Goal: Information Seeking & Learning: Check status

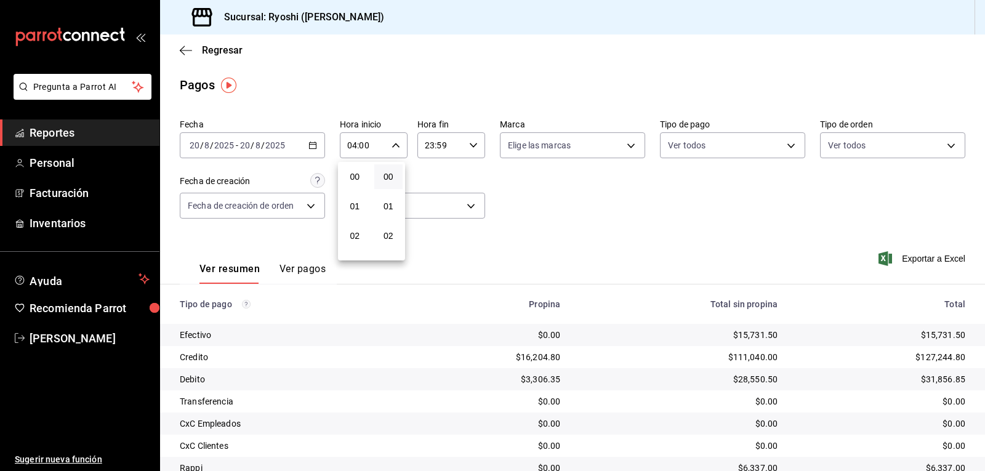
scroll to position [118, 0]
click at [451, 81] on div at bounding box center [492, 235] width 985 height 471
click at [391, 146] on icon "button" at bounding box center [395, 145] width 9 height 9
click at [354, 236] on span "02" at bounding box center [355, 236] width 14 height 10
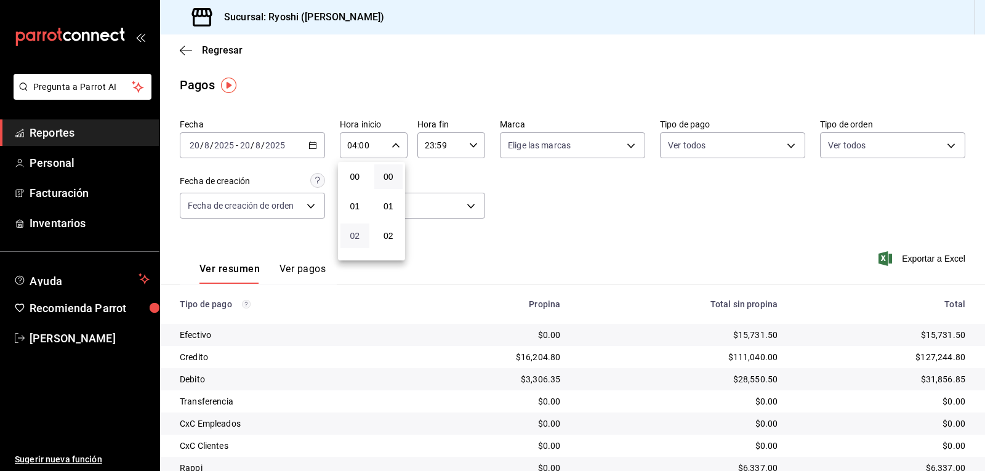
type input "02:00"
click at [580, 217] on div at bounding box center [492, 235] width 985 height 471
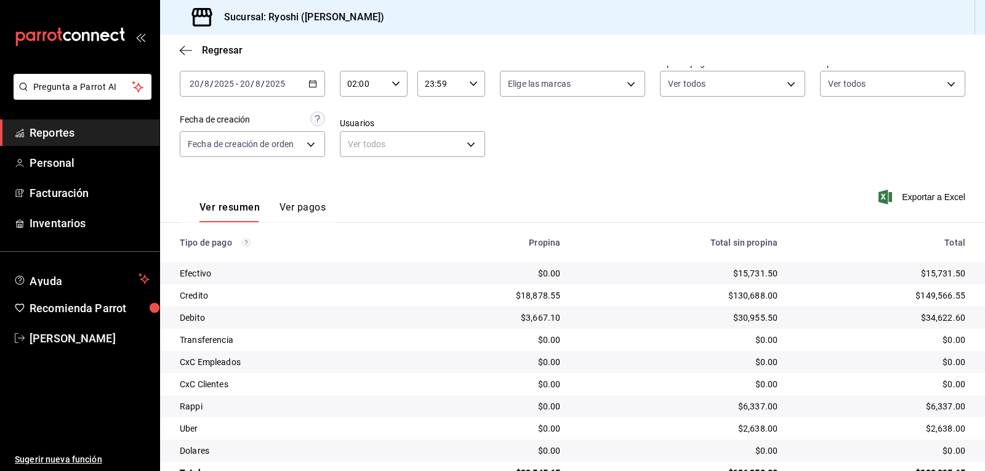
scroll to position [95, 0]
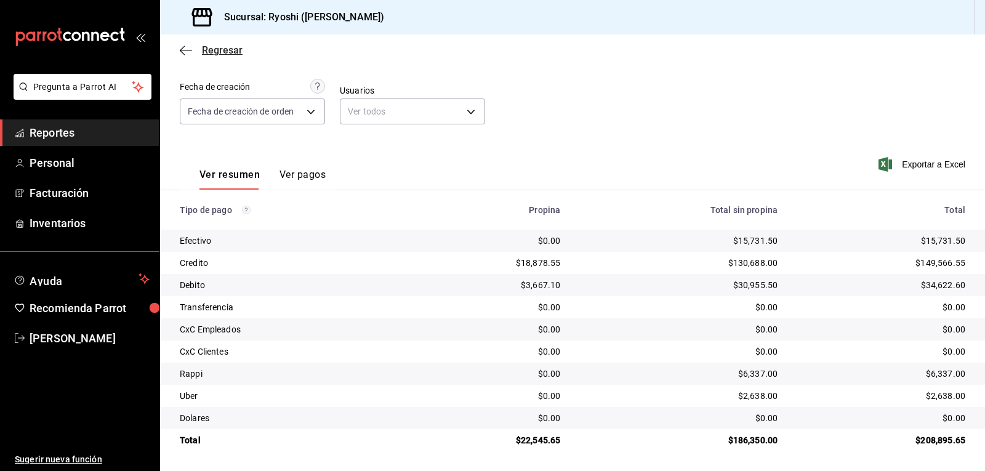
click at [186, 50] on icon "button" at bounding box center [186, 50] width 12 height 1
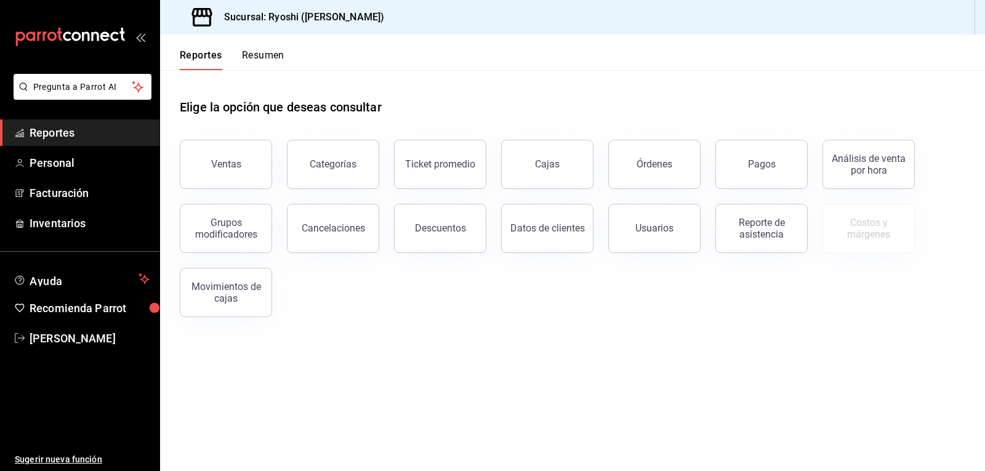
click at [264, 53] on button "Resumen" at bounding box center [263, 59] width 42 height 21
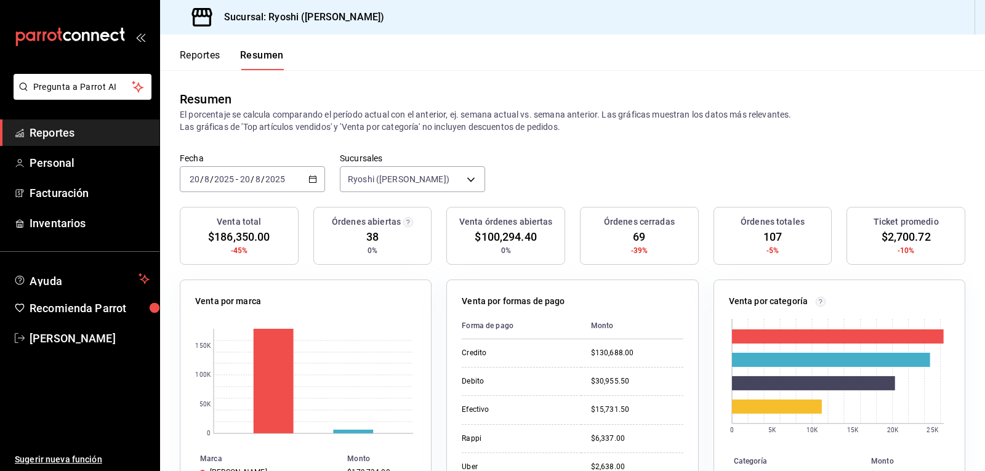
click at [206, 53] on button "Reportes" at bounding box center [200, 59] width 41 height 21
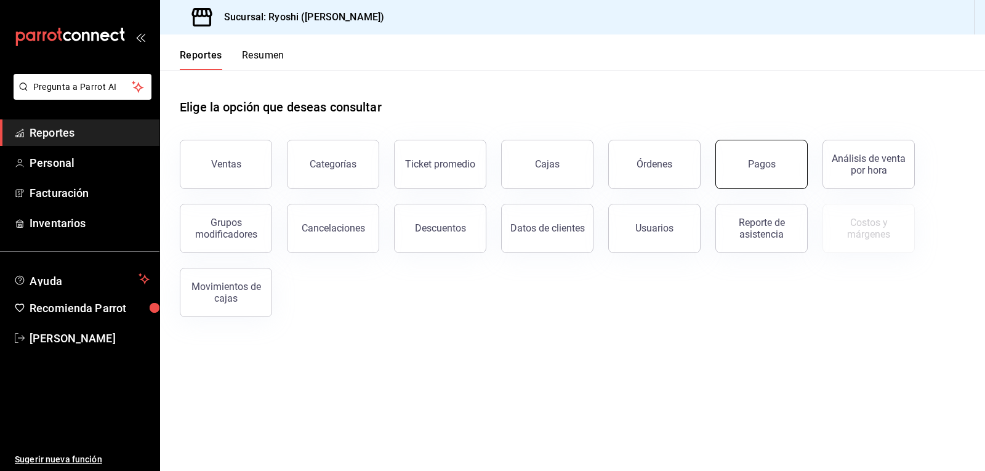
click at [770, 173] on button "Pagos" at bounding box center [761, 164] width 92 height 49
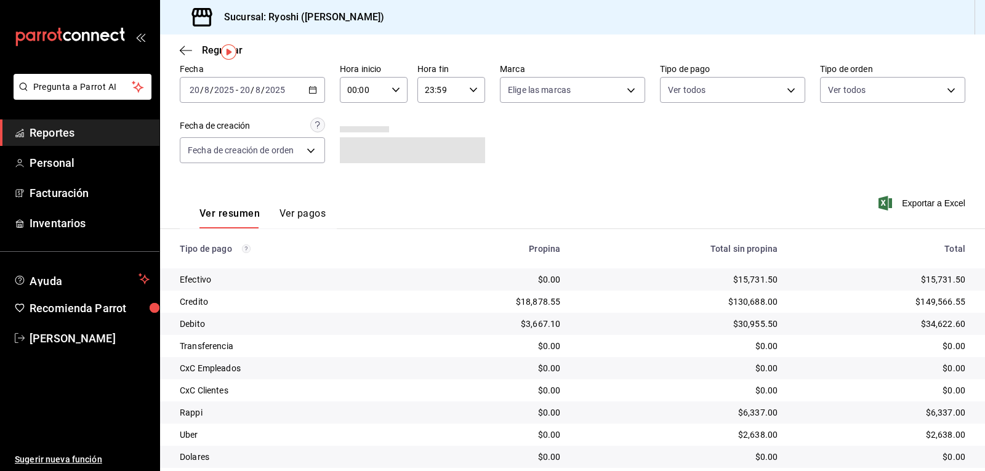
scroll to position [33, 0]
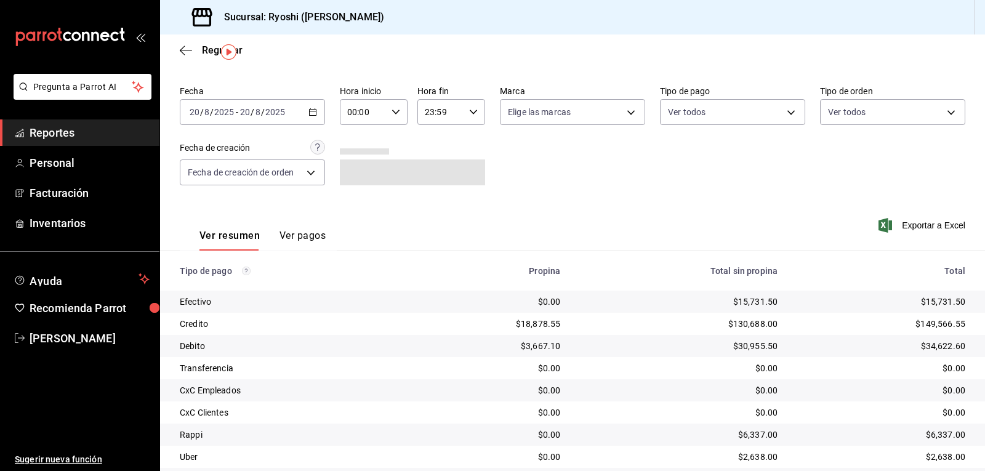
click at [394, 113] on \(Stroke\) "button" at bounding box center [395, 112] width 7 height 4
click at [356, 202] on span "02" at bounding box center [355, 203] width 14 height 10
type input "02:00"
click at [625, 181] on div at bounding box center [492, 235] width 985 height 471
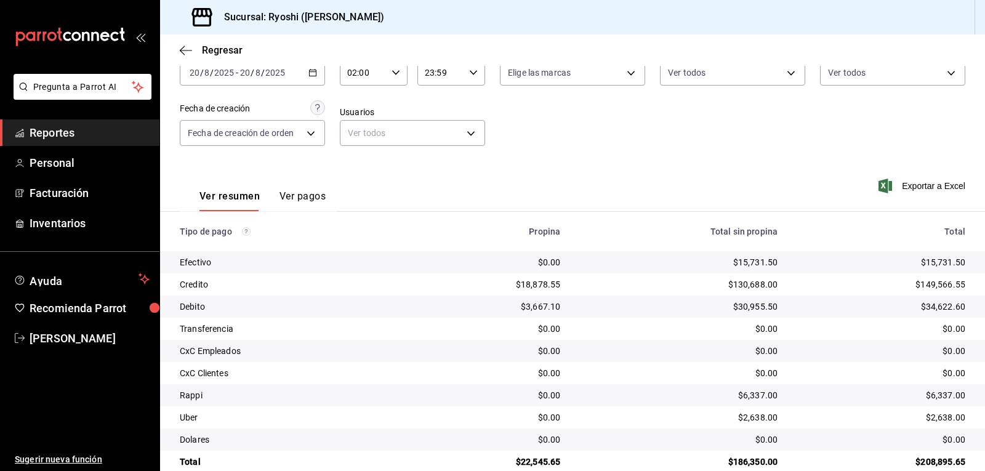
scroll to position [95, 0]
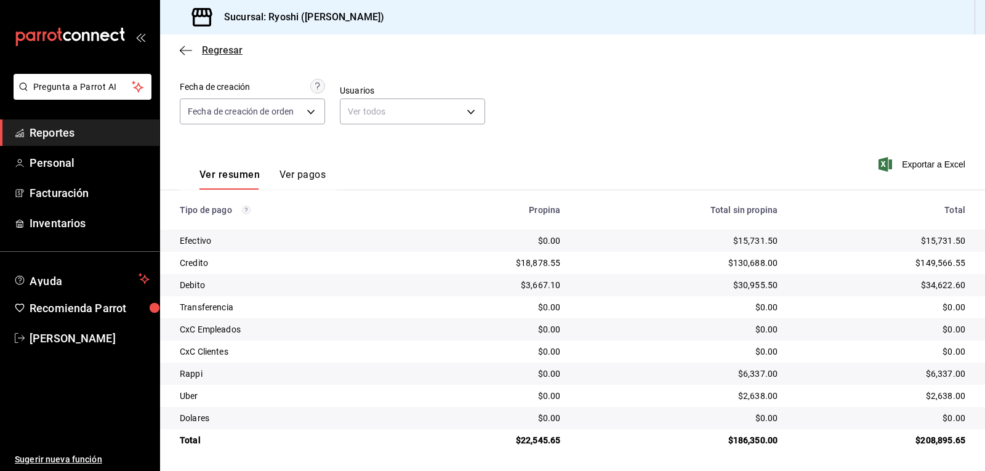
click at [180, 49] on icon "button" at bounding box center [186, 50] width 12 height 11
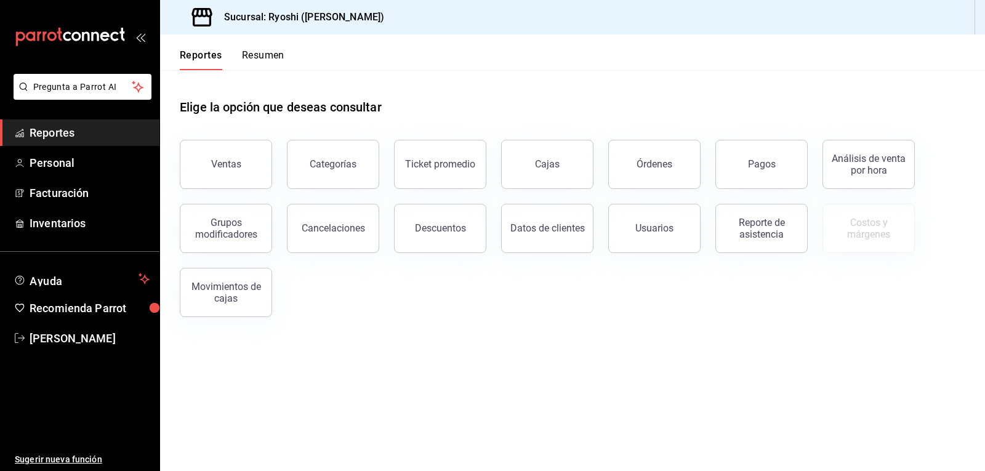
click at [272, 54] on button "Resumen" at bounding box center [263, 59] width 42 height 21
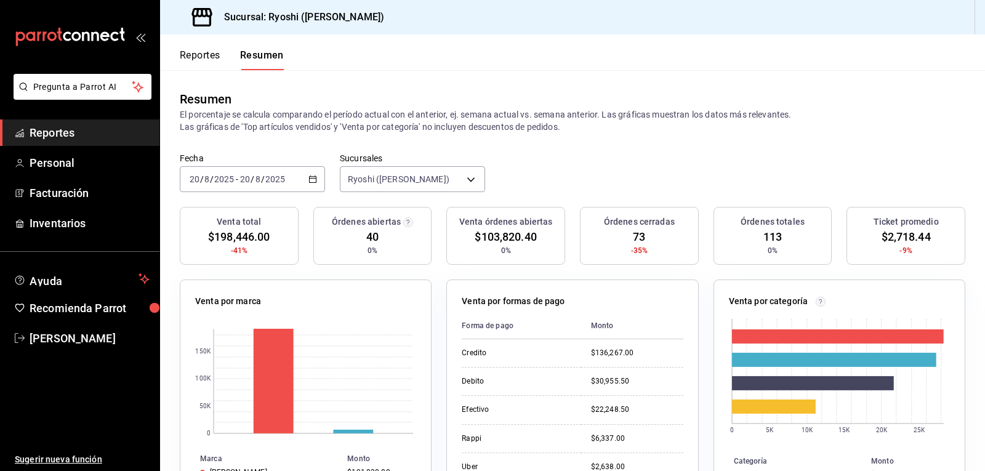
click at [212, 54] on button "Reportes" at bounding box center [200, 59] width 41 height 21
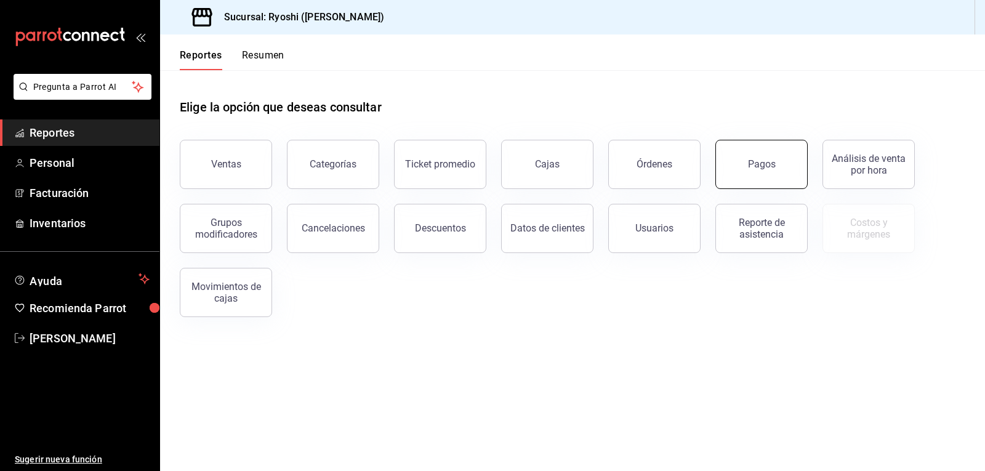
click at [768, 159] on div "Pagos" at bounding box center [762, 164] width 28 height 12
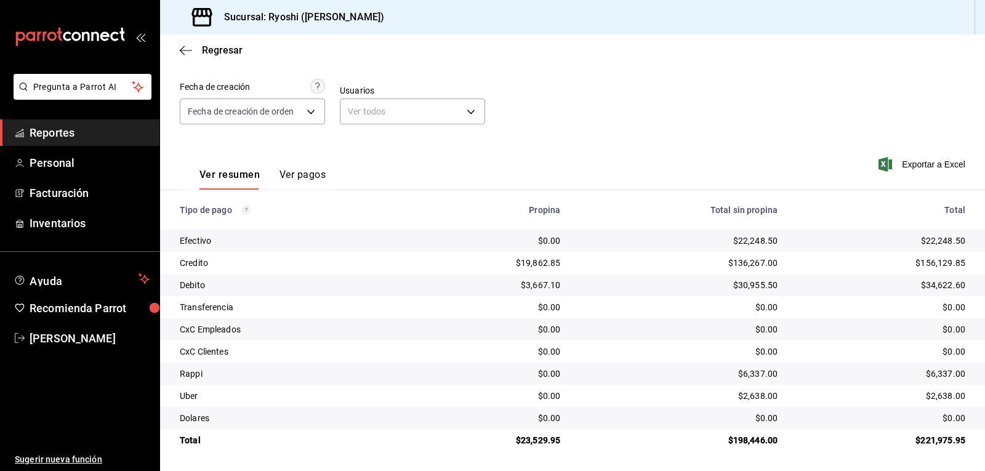
scroll to position [33, 0]
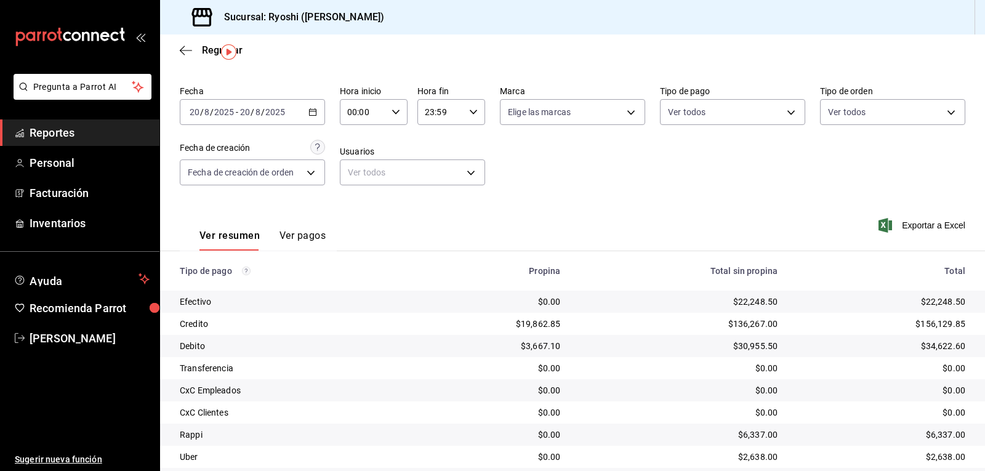
click at [394, 108] on icon "button" at bounding box center [395, 112] width 9 height 9
click at [358, 172] on span "01" at bounding box center [355, 173] width 14 height 10
type input "01:00"
click at [526, 172] on div at bounding box center [492, 235] width 985 height 471
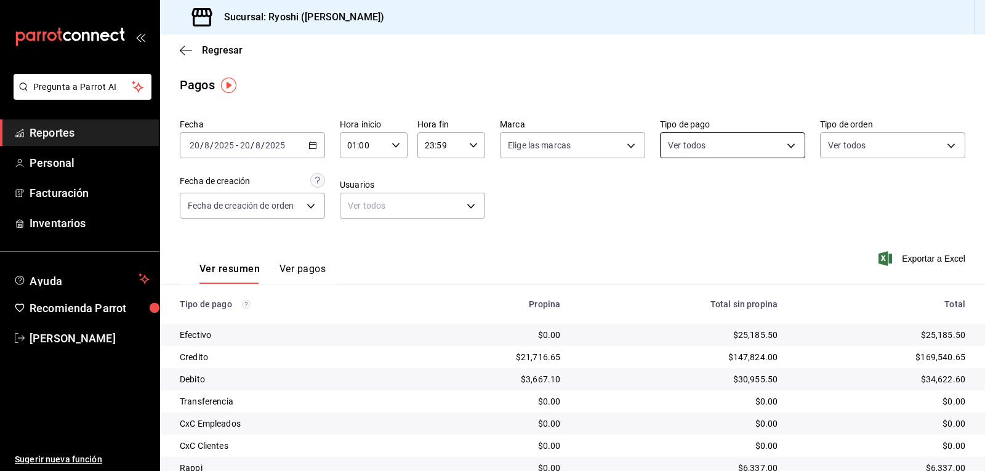
click at [783, 144] on body "Pregunta a Parrot AI Reportes Personal Facturación Inventarios Ayuda Recomienda…" at bounding box center [492, 235] width 985 height 471
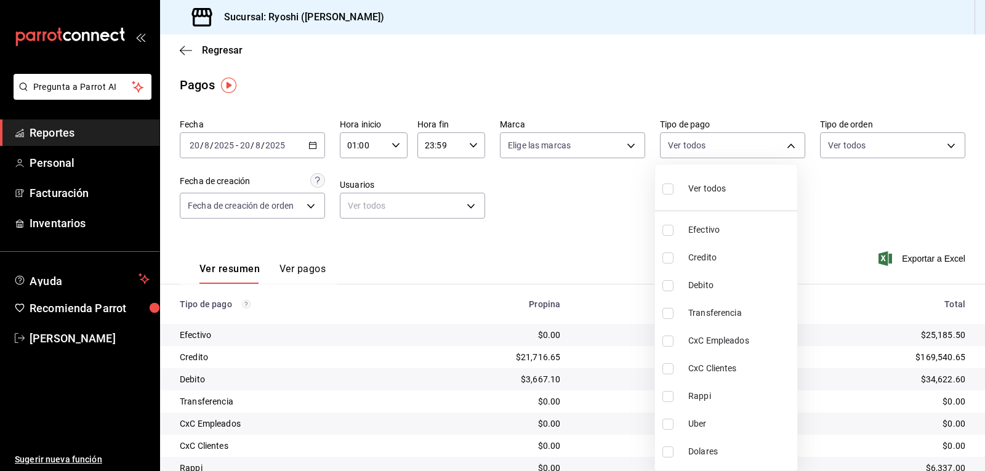
click at [666, 257] on input "checkbox" at bounding box center [667, 257] width 11 height 11
checkbox input "true"
type input "9b0685d2-7f5d-4ede-a6b4-58a2ffcbf3cd"
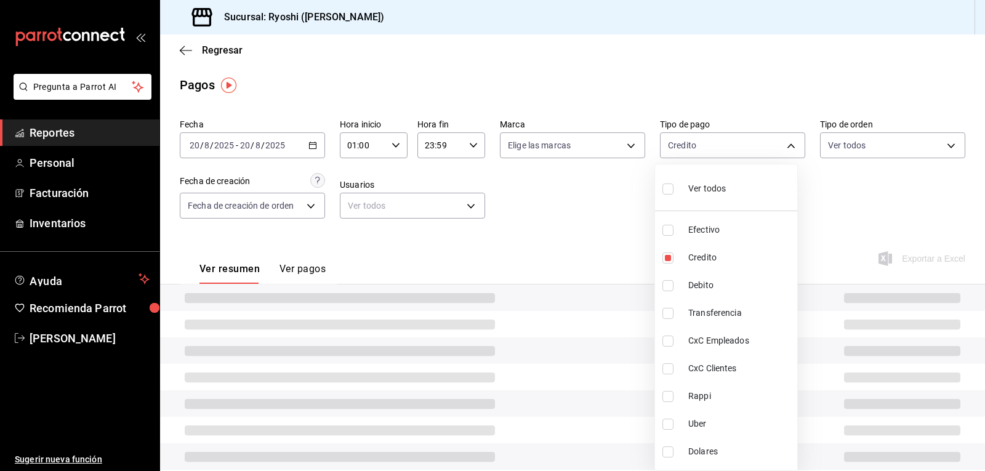
click at [668, 287] on input "checkbox" at bounding box center [667, 285] width 11 height 11
checkbox input "true"
type input "9b0685d2-7f5d-4ede-a6b4-58a2ffcbf3cd,4fc1f123-1106-4d46-a6dc-4994d0550367"
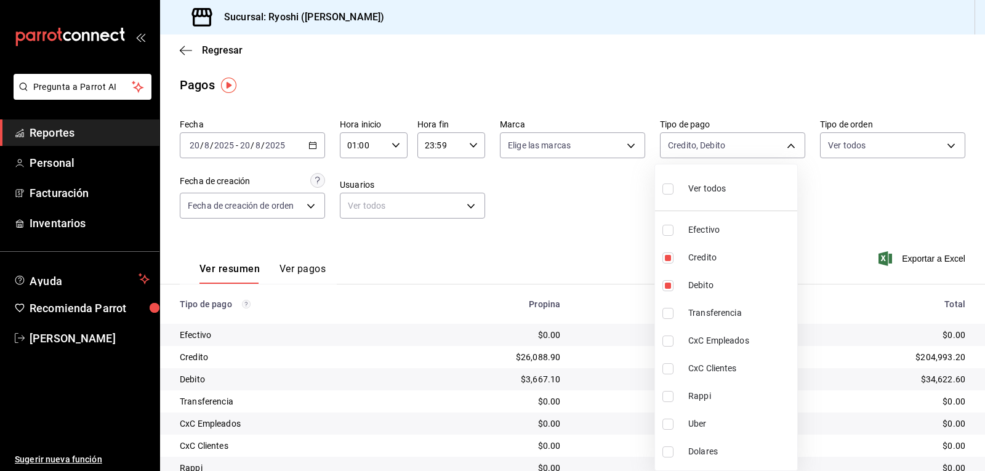
click at [591, 241] on div at bounding box center [492, 235] width 985 height 471
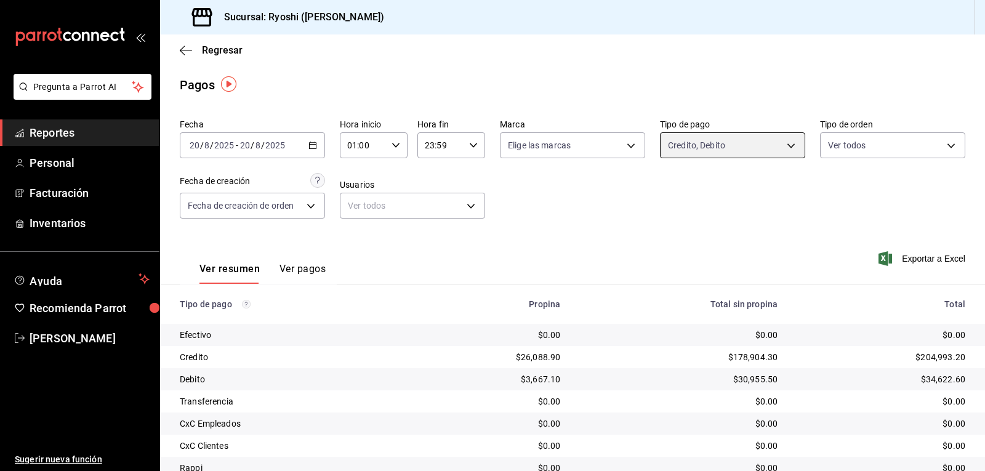
scroll to position [95, 0]
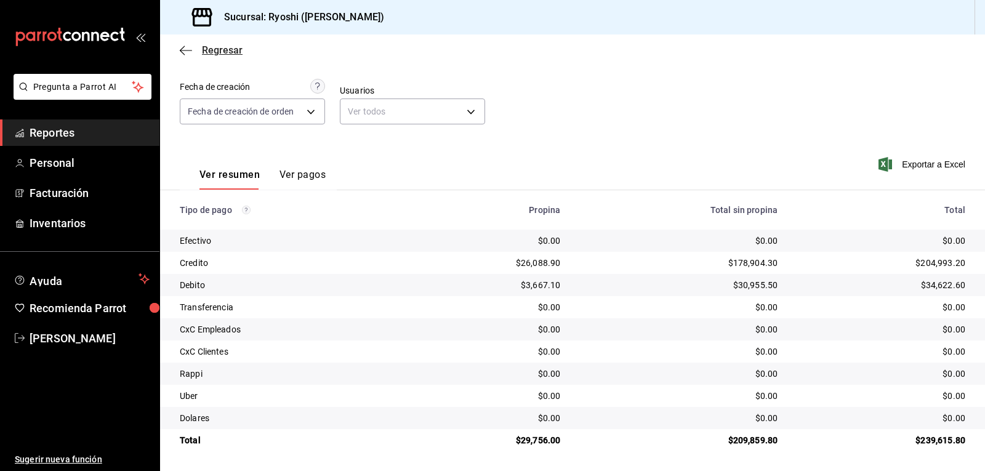
click at [182, 49] on icon "button" at bounding box center [186, 50] width 12 height 11
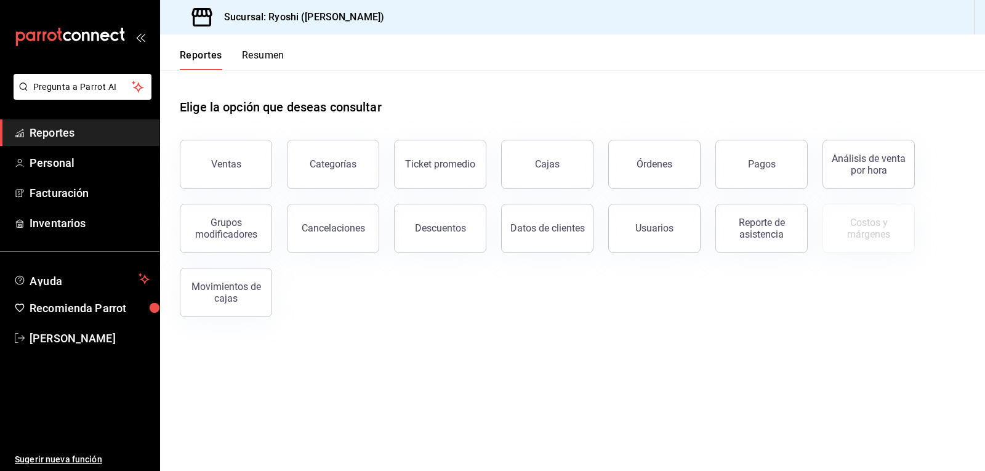
click at [271, 58] on button "Resumen" at bounding box center [263, 59] width 42 height 21
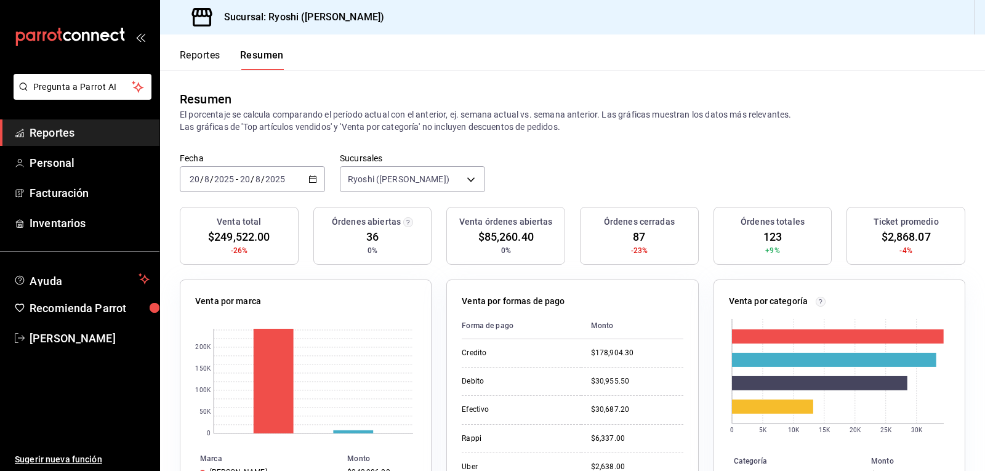
click at [206, 50] on button "Reportes" at bounding box center [200, 59] width 41 height 21
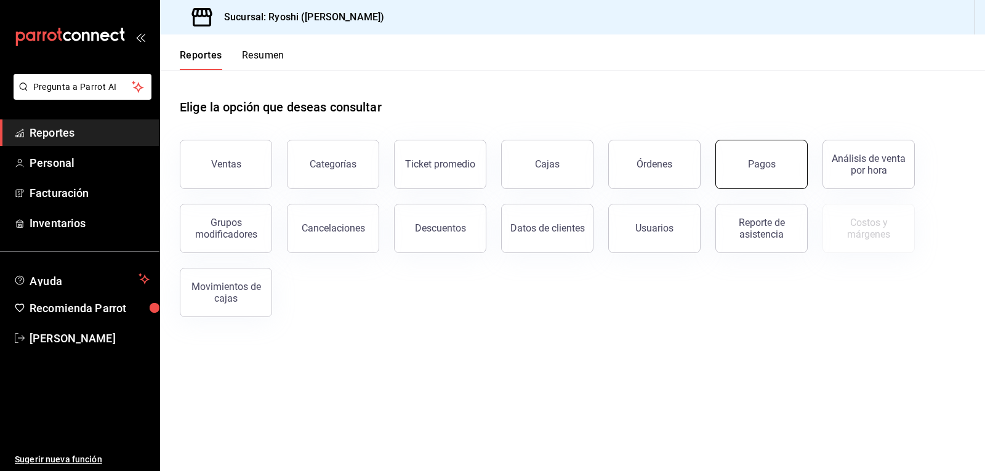
click at [767, 160] on div "Pagos" at bounding box center [762, 164] width 28 height 12
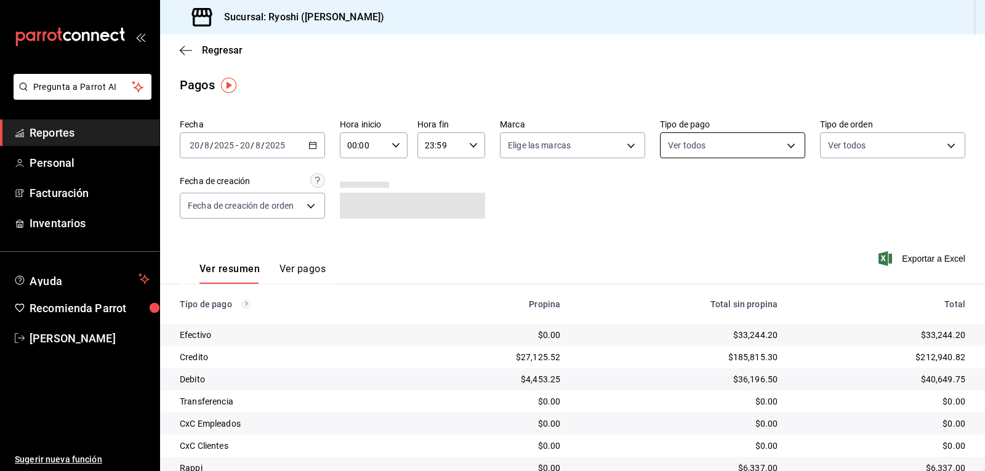
click at [785, 144] on body "Pregunta a Parrot AI Reportes Personal Facturación Inventarios Ayuda Recomienda…" at bounding box center [492, 235] width 985 height 471
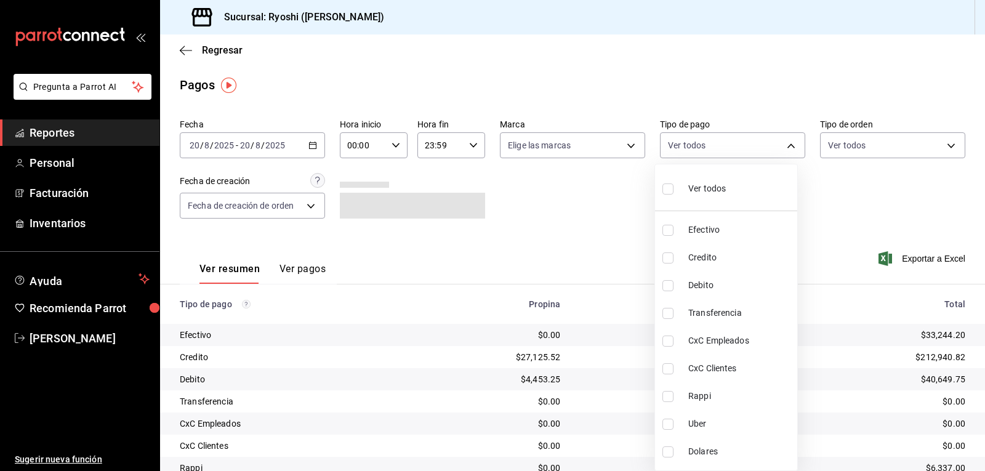
click at [673, 258] on input "checkbox" at bounding box center [667, 257] width 11 height 11
checkbox input "true"
type input "9b0685d2-7f5d-4ede-a6b4-58a2ffcbf3cd"
click at [668, 285] on input "checkbox" at bounding box center [667, 285] width 11 height 11
checkbox input "true"
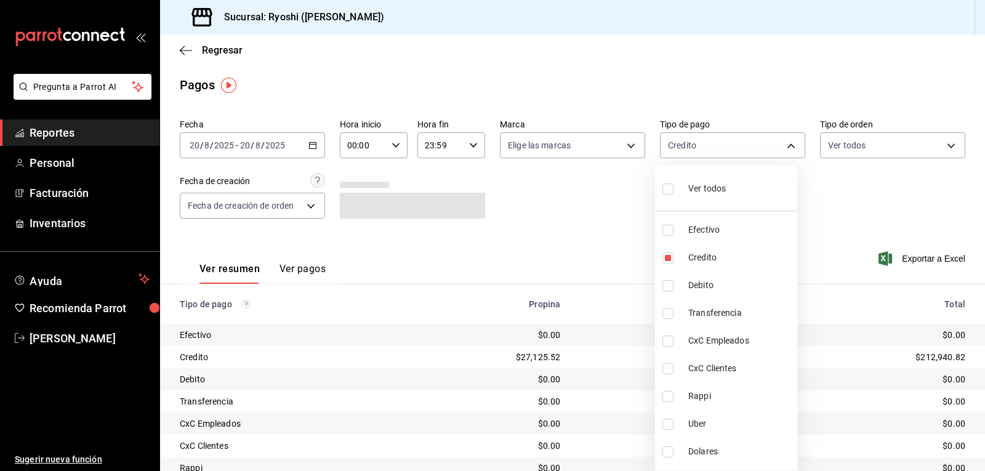
type input "9b0685d2-7f5d-4ede-a6b4-58a2ffcbf3cd,4fc1f123-1106-4d46-a6dc-4994d0550367"
click at [571, 233] on div at bounding box center [492, 235] width 985 height 471
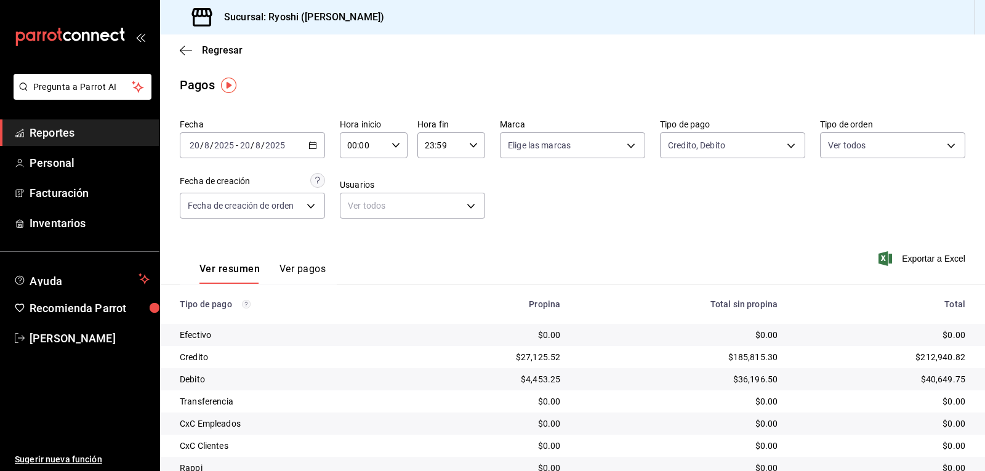
click at [391, 145] on icon "button" at bounding box center [395, 145] width 9 height 9
click at [353, 207] on span "01" at bounding box center [355, 206] width 14 height 10
type input "01:00"
click at [590, 220] on div at bounding box center [492, 235] width 985 height 471
click at [785, 143] on body "Pregunta a Parrot AI Reportes Personal Facturación Inventarios Ayuda Recomienda…" at bounding box center [492, 235] width 985 height 471
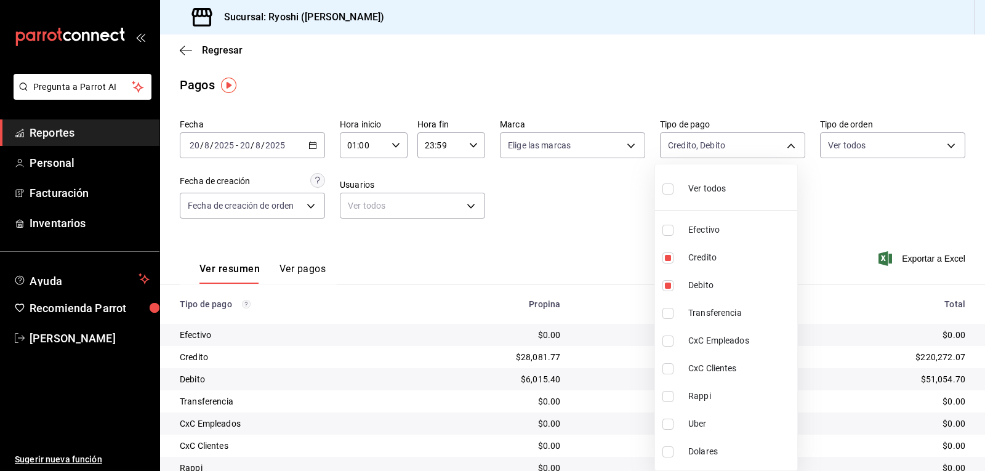
click at [665, 188] on input "checkbox" at bounding box center [667, 188] width 11 height 11
checkbox input "true"
type input "789b4605-08e0-4dfe-9865-94468e2c17aa,9b0685d2-7f5d-4ede-a6b4-58a2ffcbf3cd,4fc1f…"
checkbox input "true"
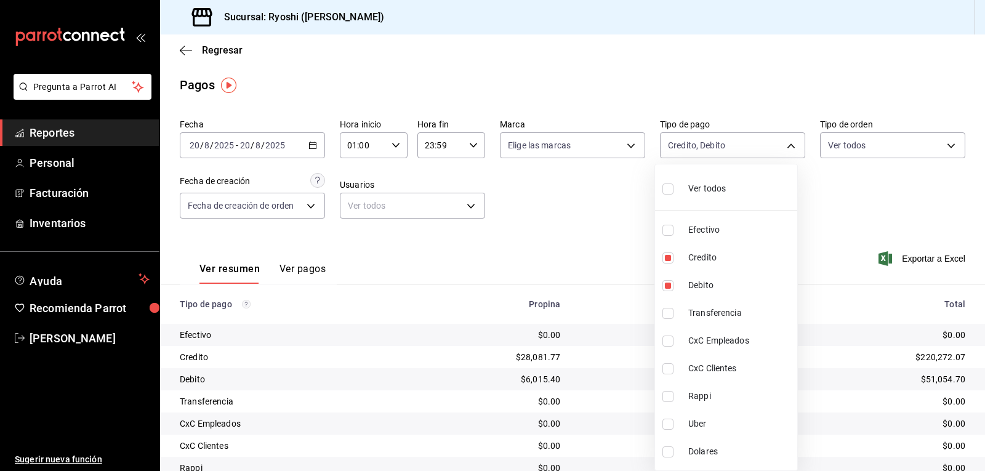
checkbox input "true"
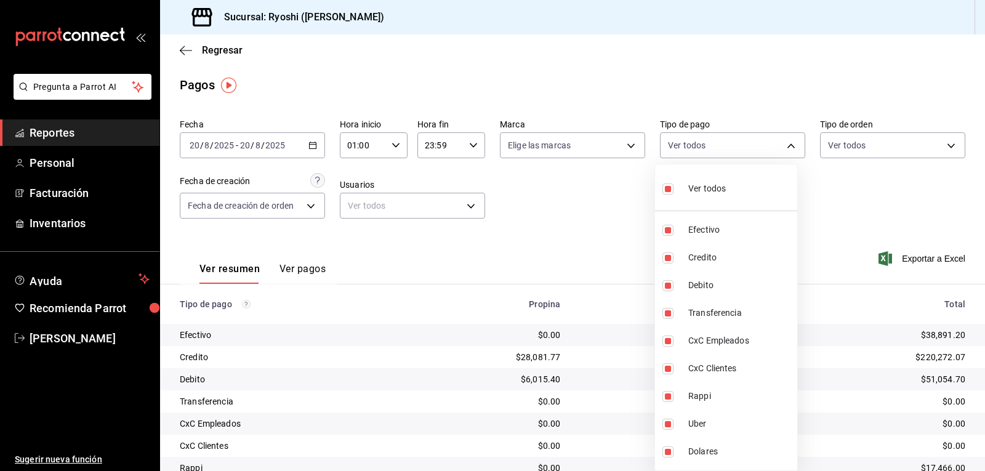
drag, startPoint x: 662, startPoint y: 190, endPoint x: 647, endPoint y: 247, distance: 59.7
click at [663, 190] on input "checkbox" at bounding box center [667, 188] width 11 height 11
checkbox input "false"
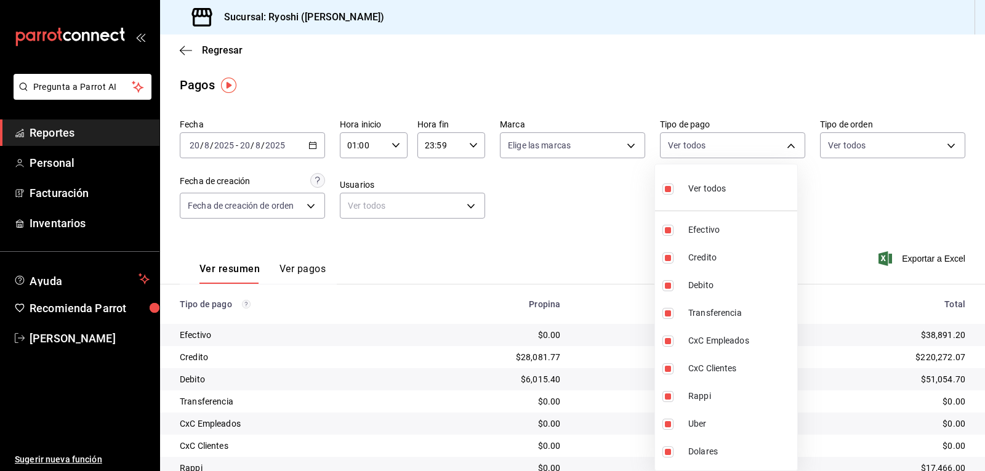
checkbox input "false"
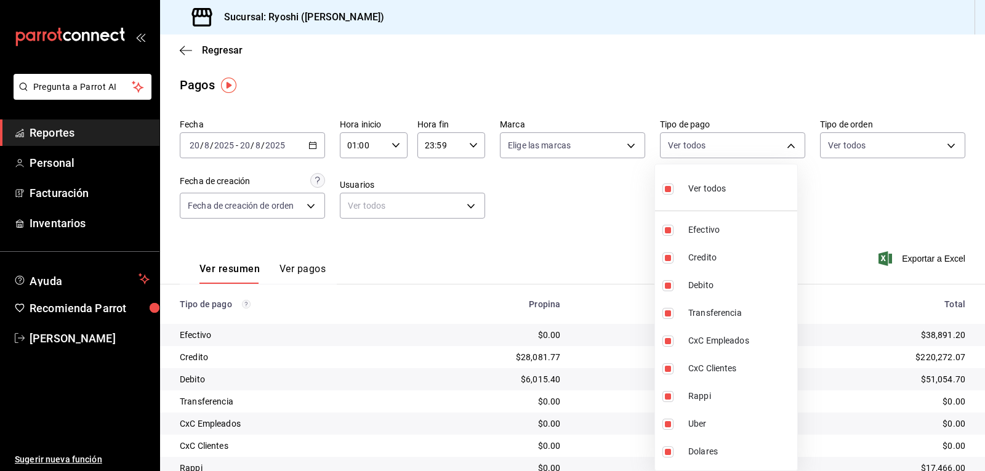
checkbox input "false"
click at [665, 186] on input "checkbox" at bounding box center [667, 188] width 11 height 11
checkbox input "true"
type input "789b4605-08e0-4dfe-9865-94468e2c17aa,9b0685d2-7f5d-4ede-a6b4-58a2ffcbf3cd,4fc1f…"
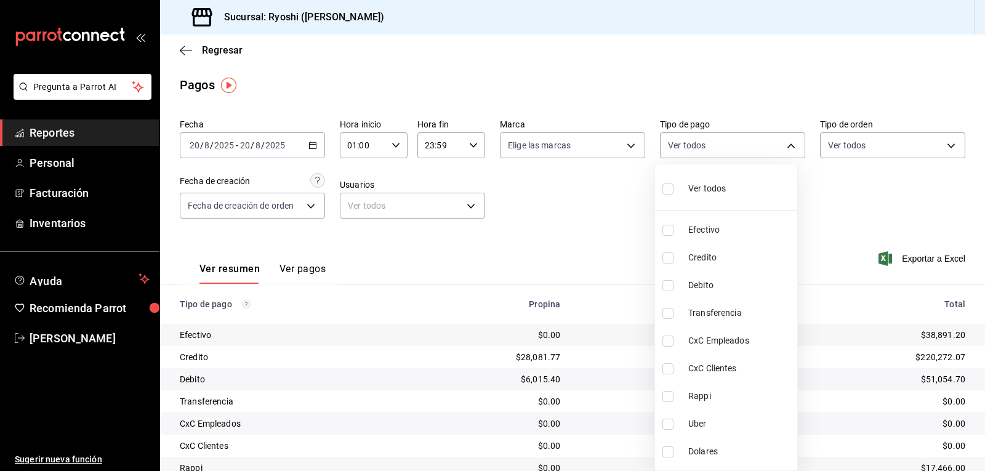
checkbox input "true"
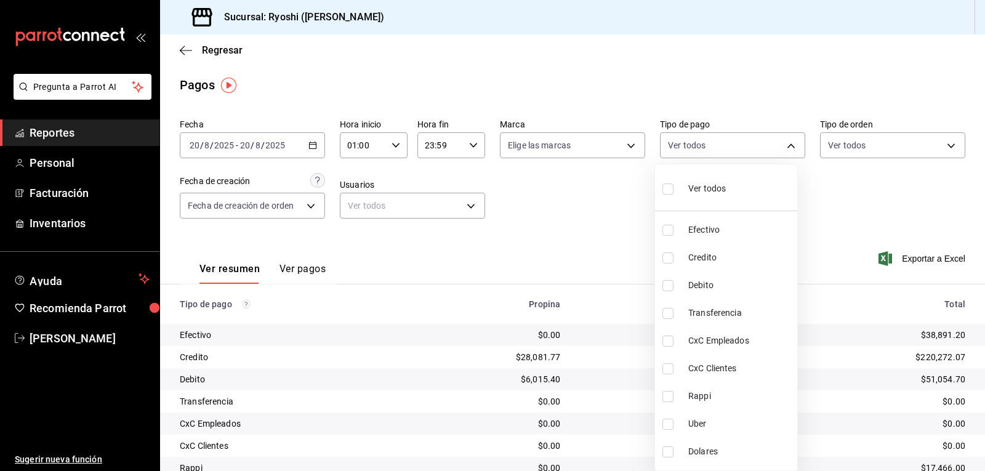
checkbox input "true"
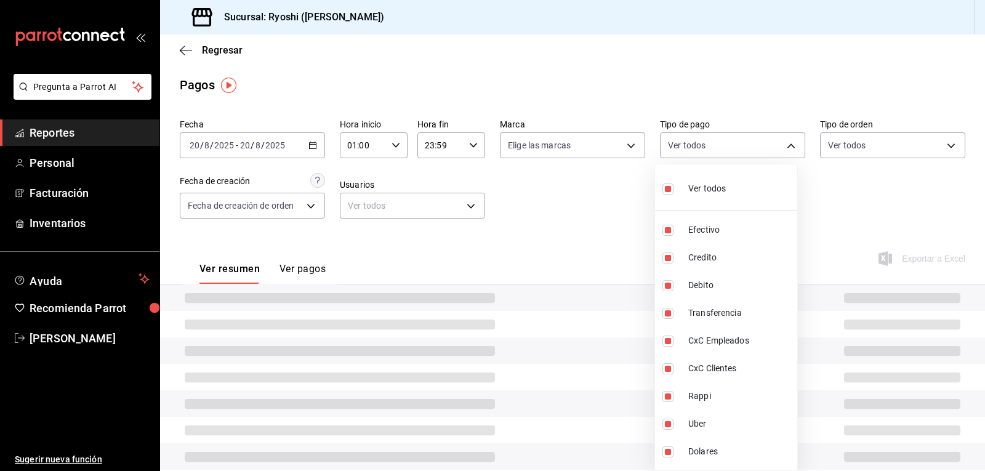
click at [615, 201] on div at bounding box center [492, 235] width 985 height 471
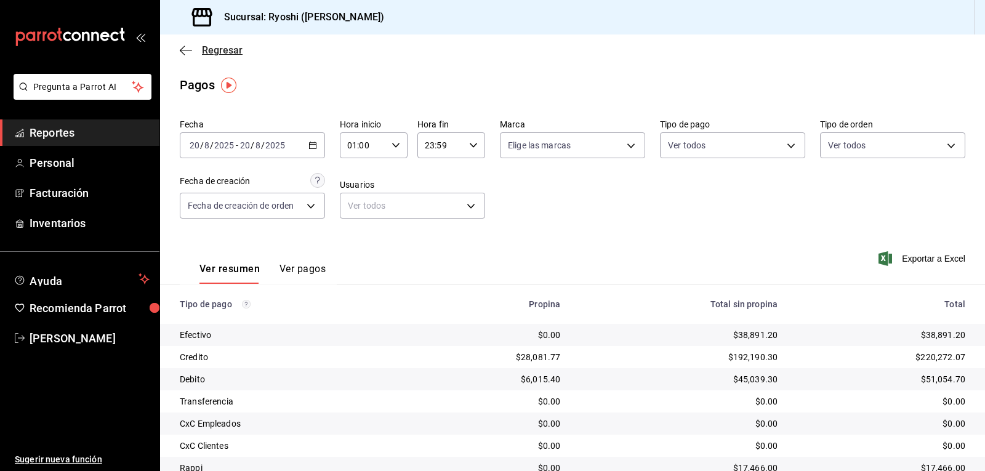
click at [187, 48] on icon "button" at bounding box center [186, 50] width 12 height 11
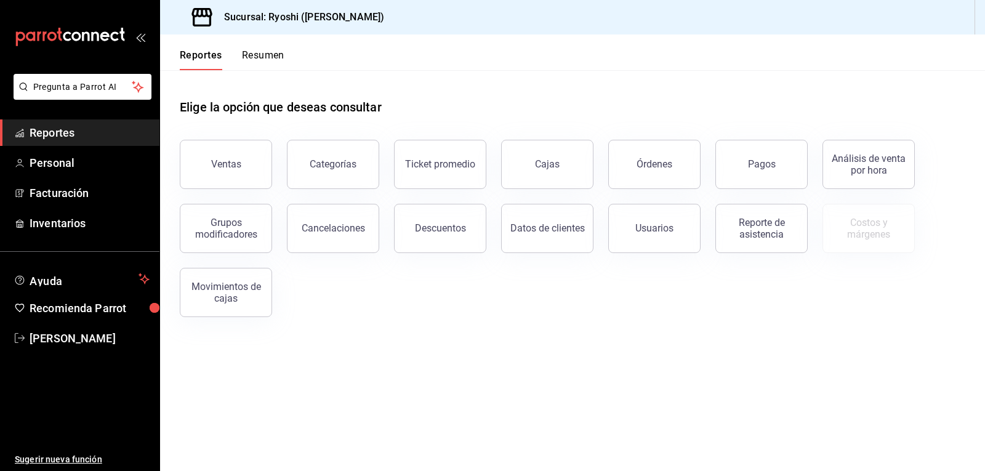
click at [68, 177] on ul "Reportes Personal Facturación Inventarios" at bounding box center [79, 177] width 159 height 117
click at [252, 56] on button "Resumen" at bounding box center [263, 59] width 42 height 21
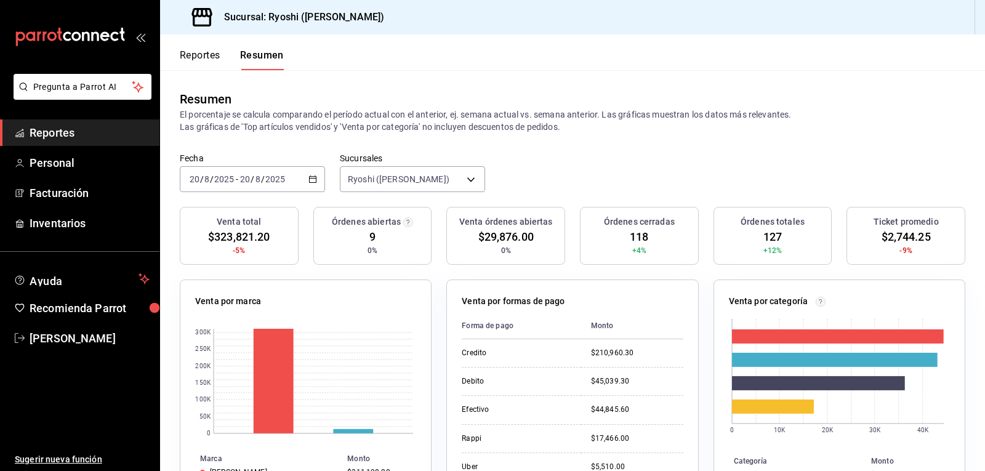
click at [192, 54] on button "Reportes" at bounding box center [200, 59] width 41 height 21
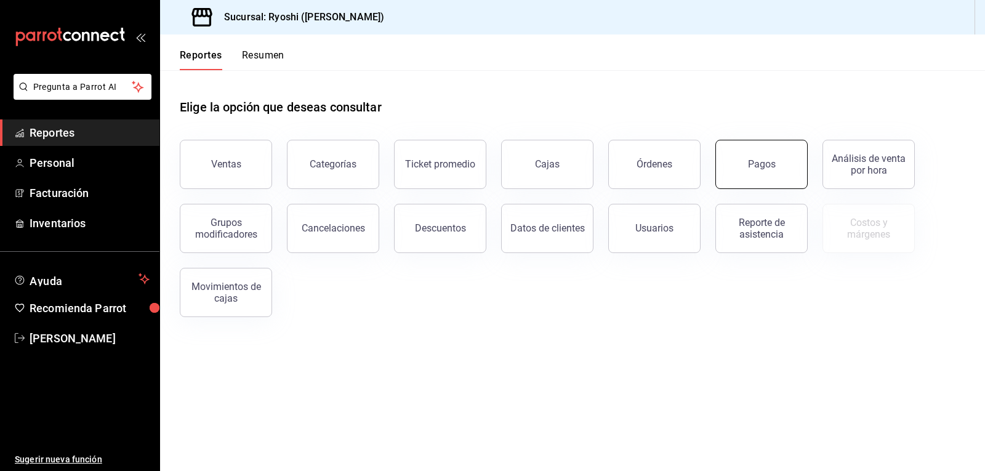
click at [776, 170] on button "Pagos" at bounding box center [761, 164] width 92 height 49
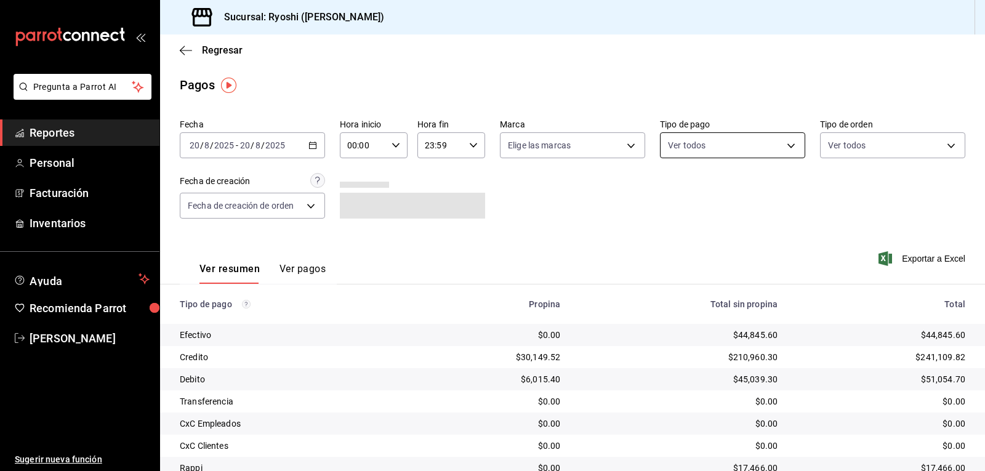
click at [784, 144] on body "Pregunta a Parrot AI Reportes Personal Facturación Inventarios Ayuda Recomienda…" at bounding box center [492, 235] width 985 height 471
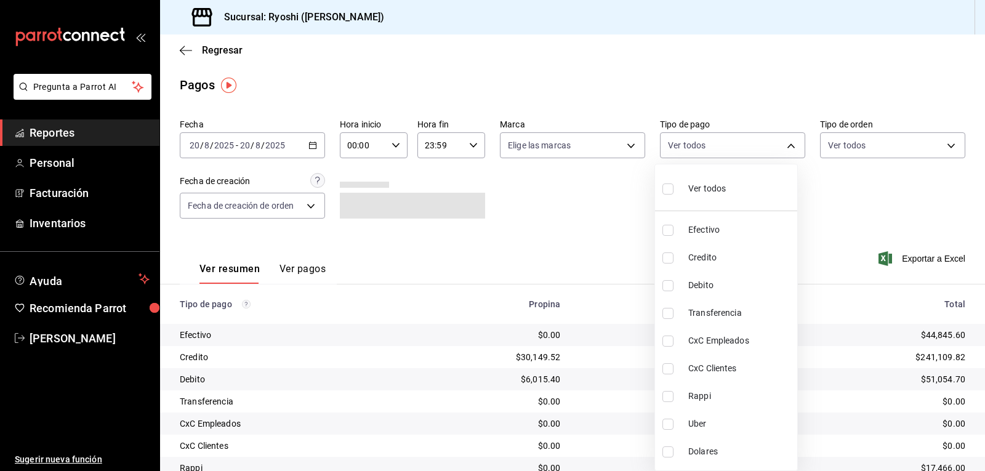
click at [668, 252] on input "checkbox" at bounding box center [667, 257] width 11 height 11
checkbox input "true"
type input "9b0685d2-7f5d-4ede-a6b4-58a2ffcbf3cd"
click at [664, 287] on input "checkbox" at bounding box center [667, 285] width 11 height 11
checkbox input "true"
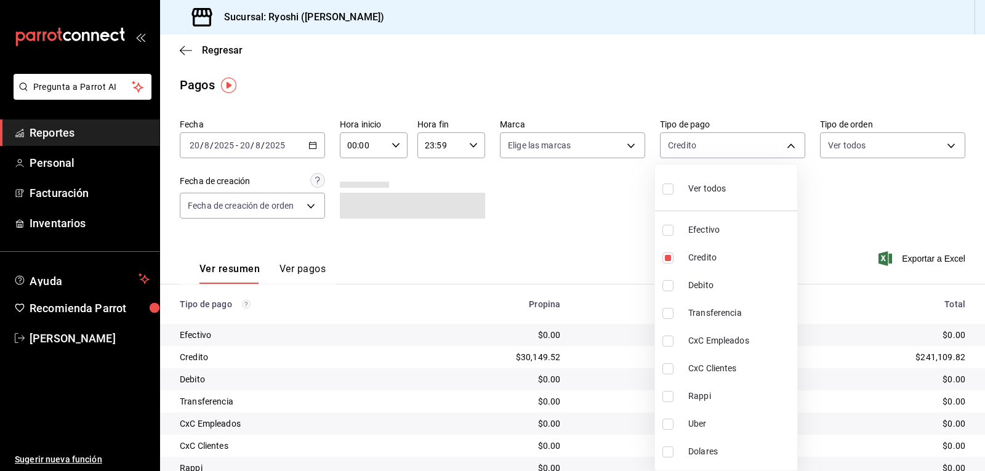
type input "9b0685d2-7f5d-4ede-a6b4-58a2ffcbf3cd,4fc1f123-1106-4d46-a6dc-4994d0550367"
click at [618, 265] on div at bounding box center [492, 235] width 985 height 471
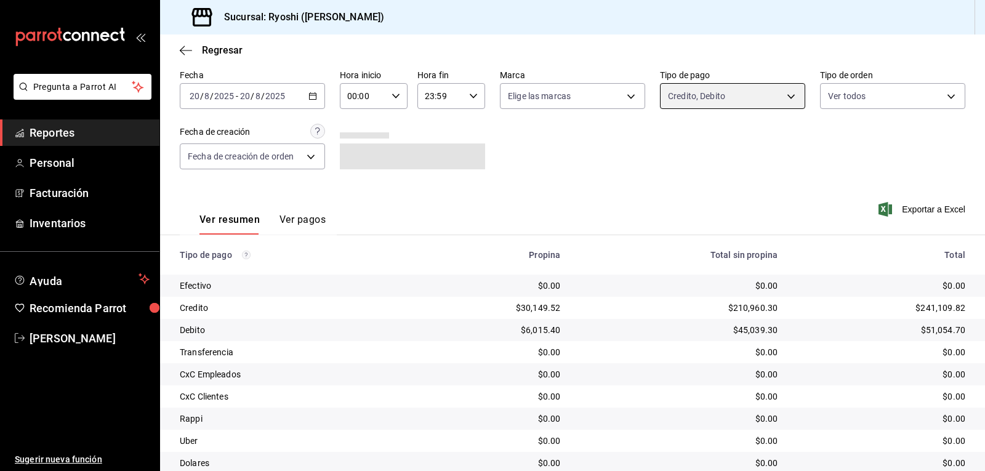
scroll to position [95, 0]
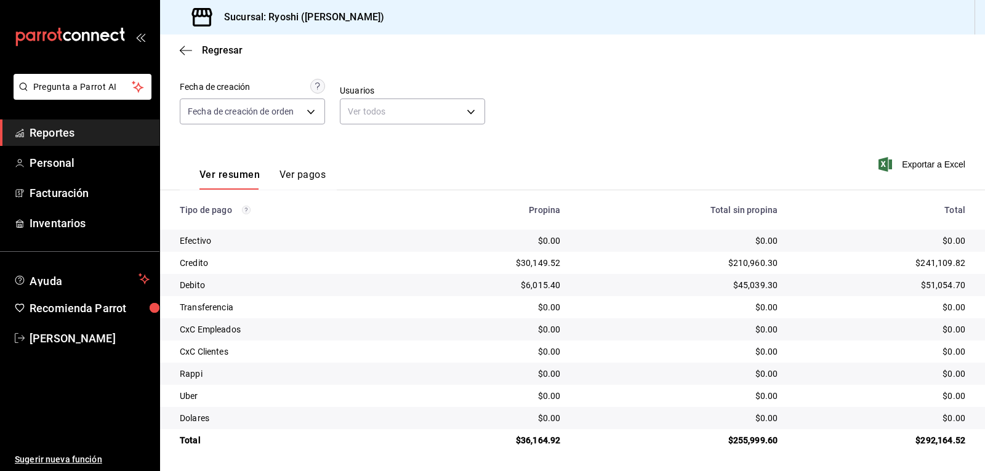
click at [737, 84] on div "Fecha [DATE] [DATE] - [DATE] [DATE] Hora inicio 00:00 Hora inicio Hora fin 23:5…" at bounding box center [572, 79] width 785 height 119
click at [184, 49] on icon "button" at bounding box center [186, 50] width 12 height 11
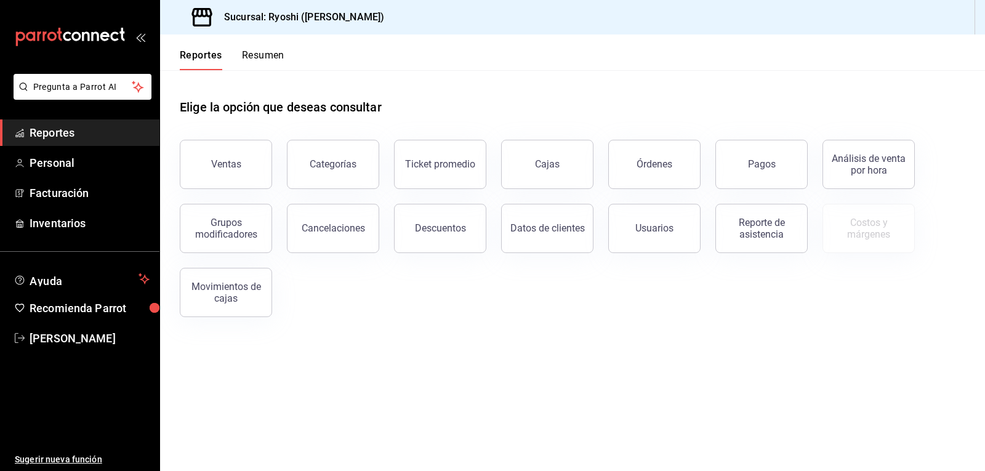
click at [252, 57] on button "Resumen" at bounding box center [263, 59] width 42 height 21
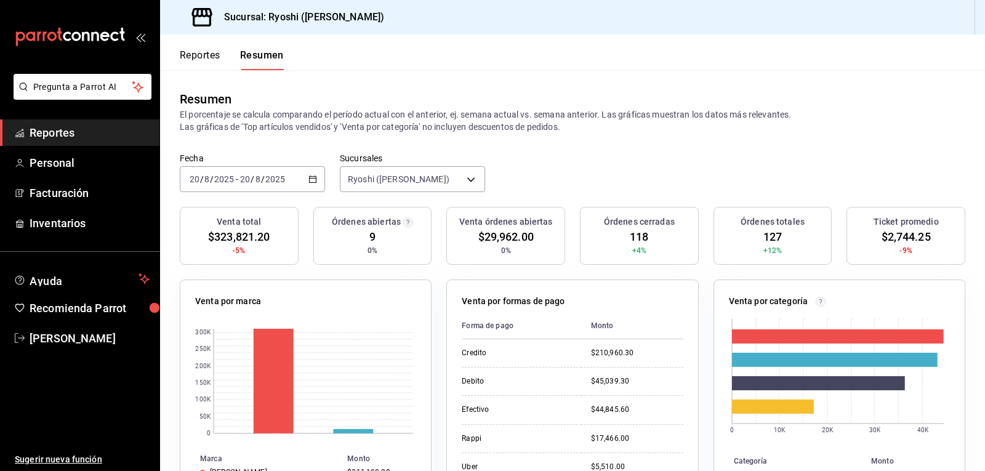
click at [205, 52] on button "Reportes" at bounding box center [200, 59] width 41 height 21
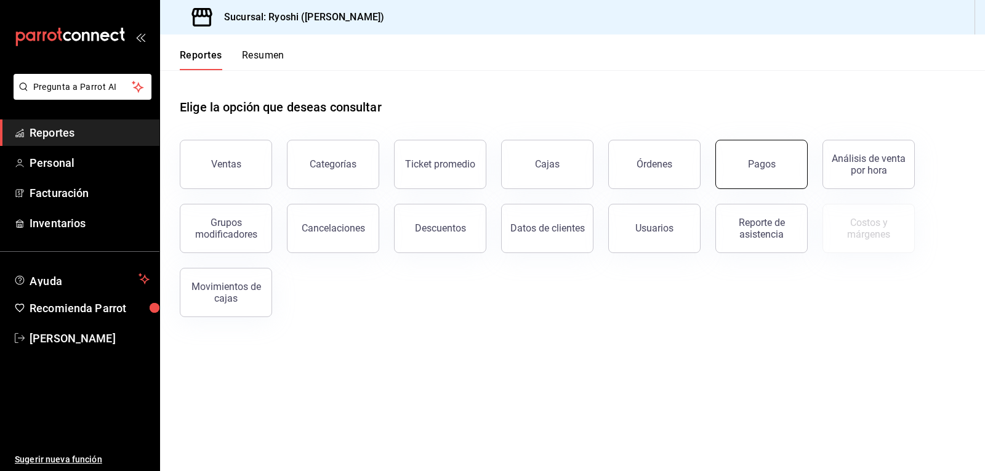
click at [770, 166] on div "Pagos" at bounding box center [762, 164] width 28 height 12
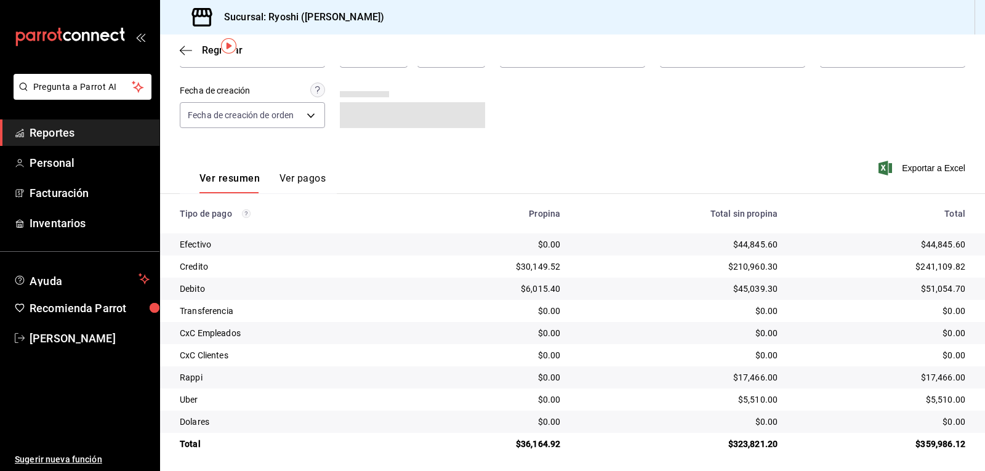
scroll to position [95, 0]
